Goal: Information Seeking & Learning: Understand process/instructions

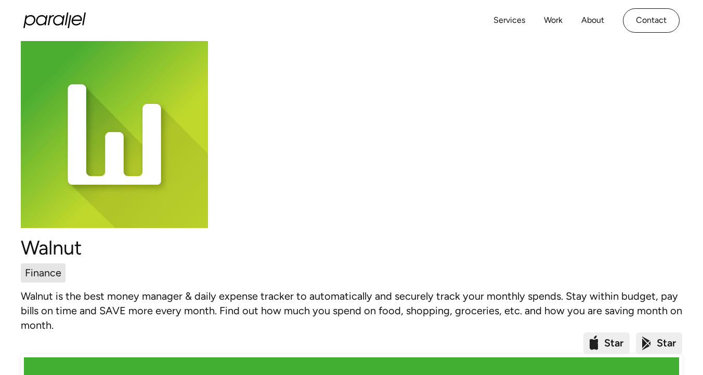
click at [152, 124] on img at bounding box center [114, 134] width 187 height 187
click at [58, 252] on h1 "Walnut" at bounding box center [351, 248] width 661 height 23
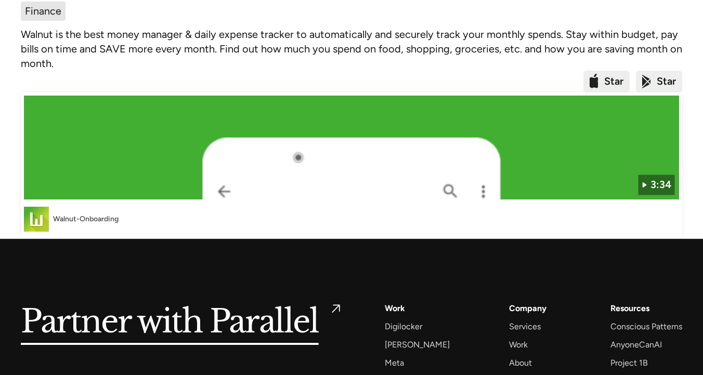
scroll to position [263, 0]
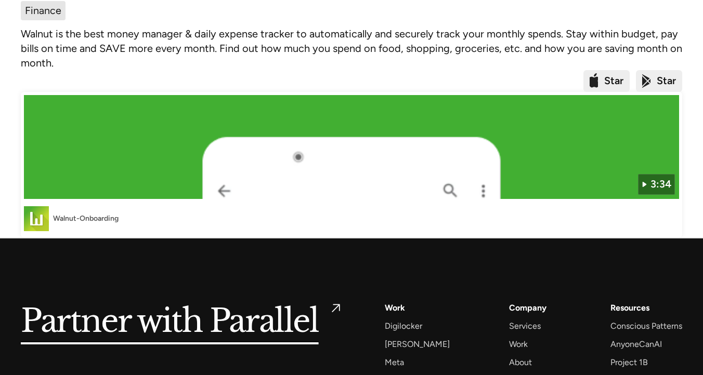
click at [235, 136] on img at bounding box center [351, 147] width 655 height 104
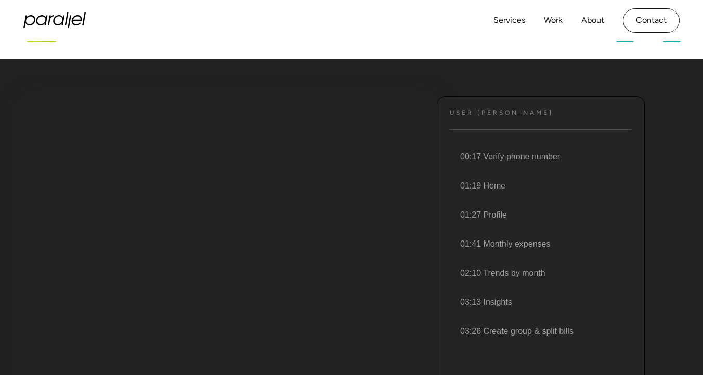
scroll to position [67, 0]
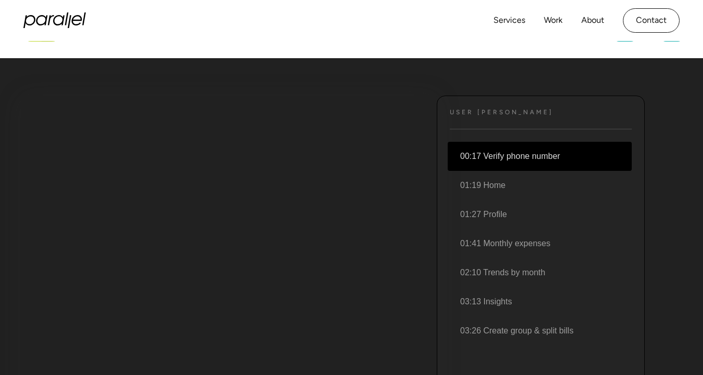
click at [482, 152] on li "00:17 Verify phone number" at bounding box center [540, 156] width 184 height 29
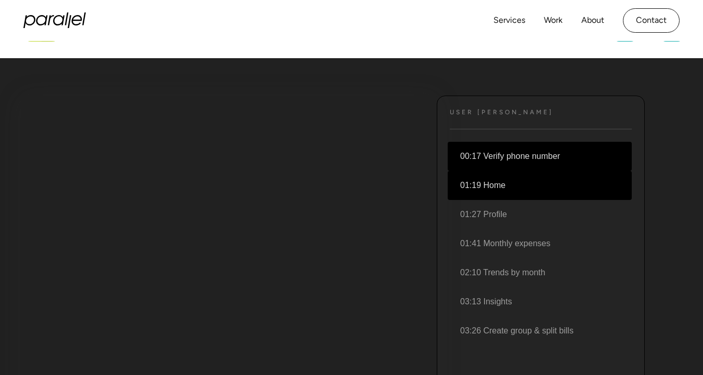
click at [492, 188] on li "01:19 Home" at bounding box center [540, 185] width 184 height 29
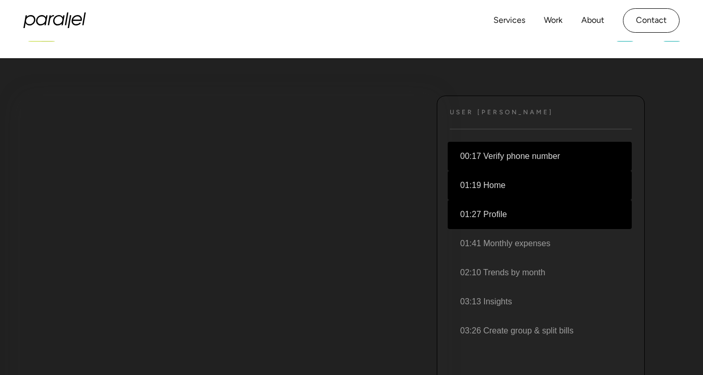
click at [494, 214] on li "01:27 Profile" at bounding box center [540, 214] width 184 height 29
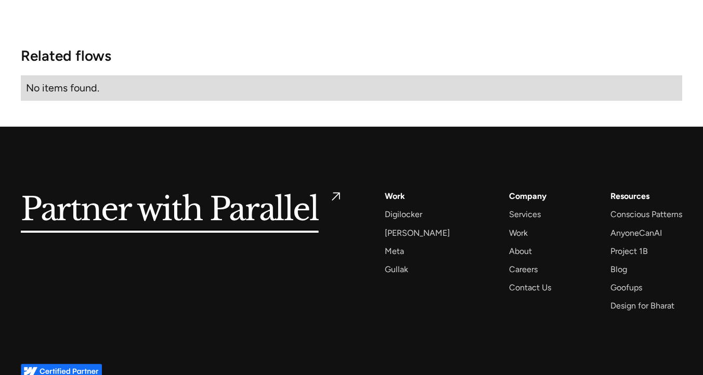
scroll to position [1740, 0]
